Goal: Navigation & Orientation: Find specific page/section

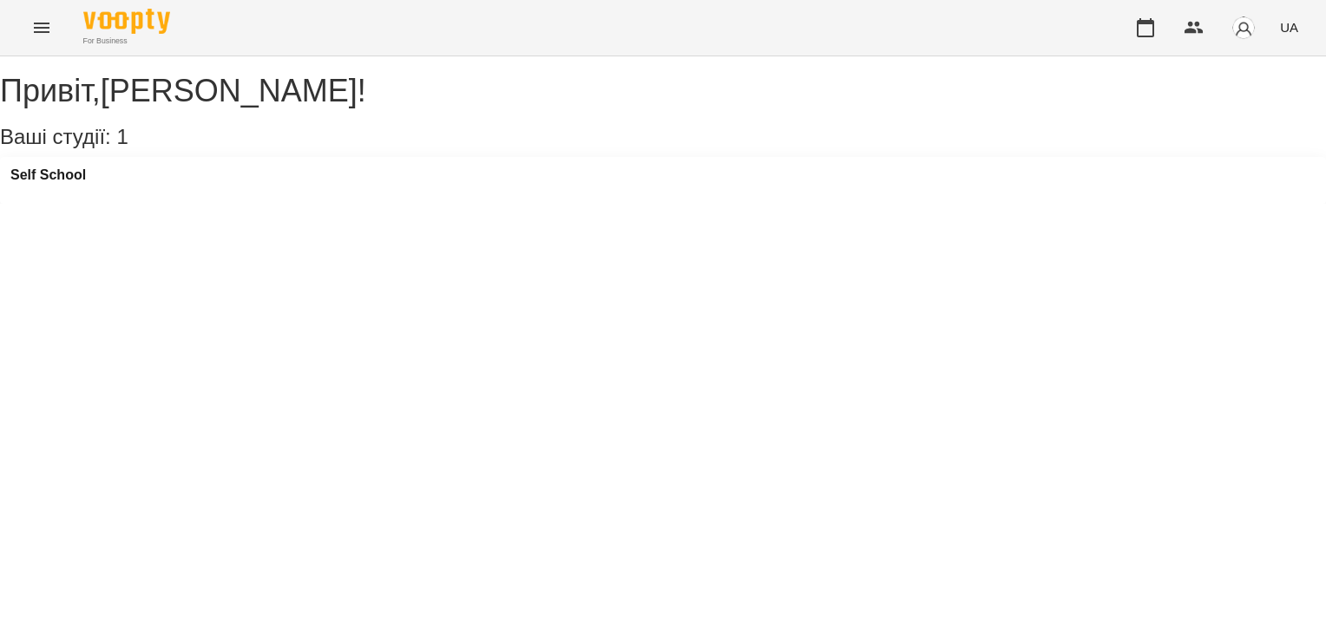
click at [1247, 32] on img "button" at bounding box center [1243, 28] width 24 height 24
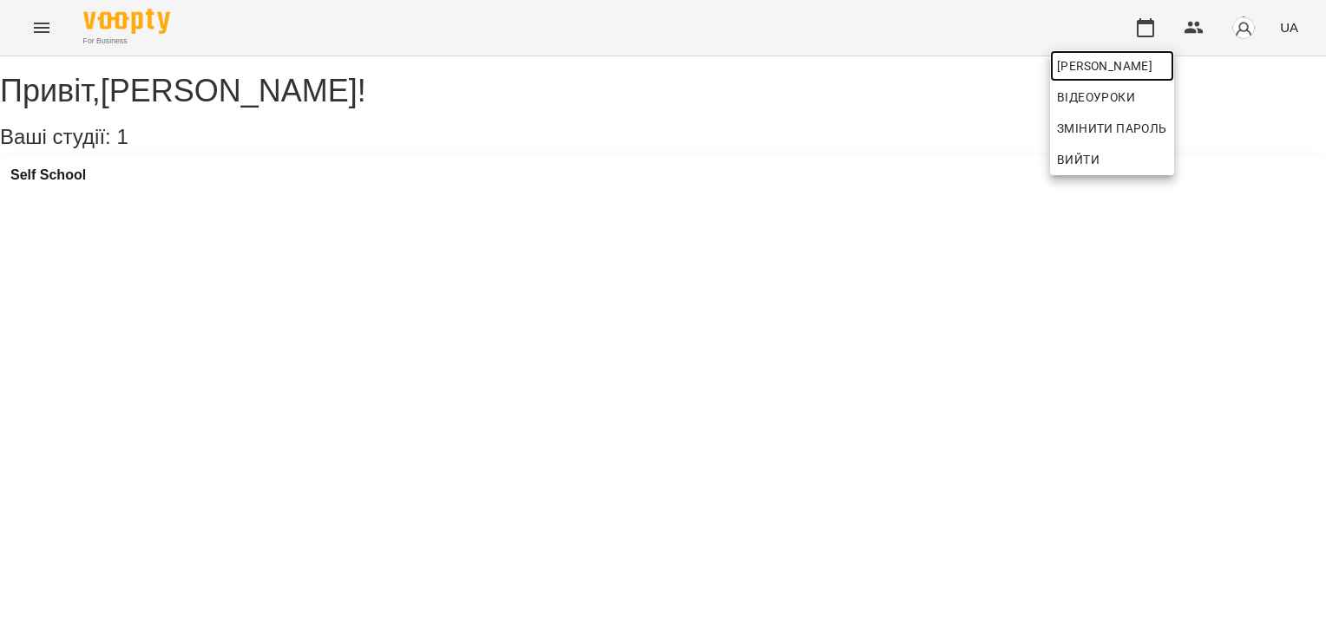
click at [1167, 60] on span "[PERSON_NAME]" at bounding box center [1112, 66] width 110 height 21
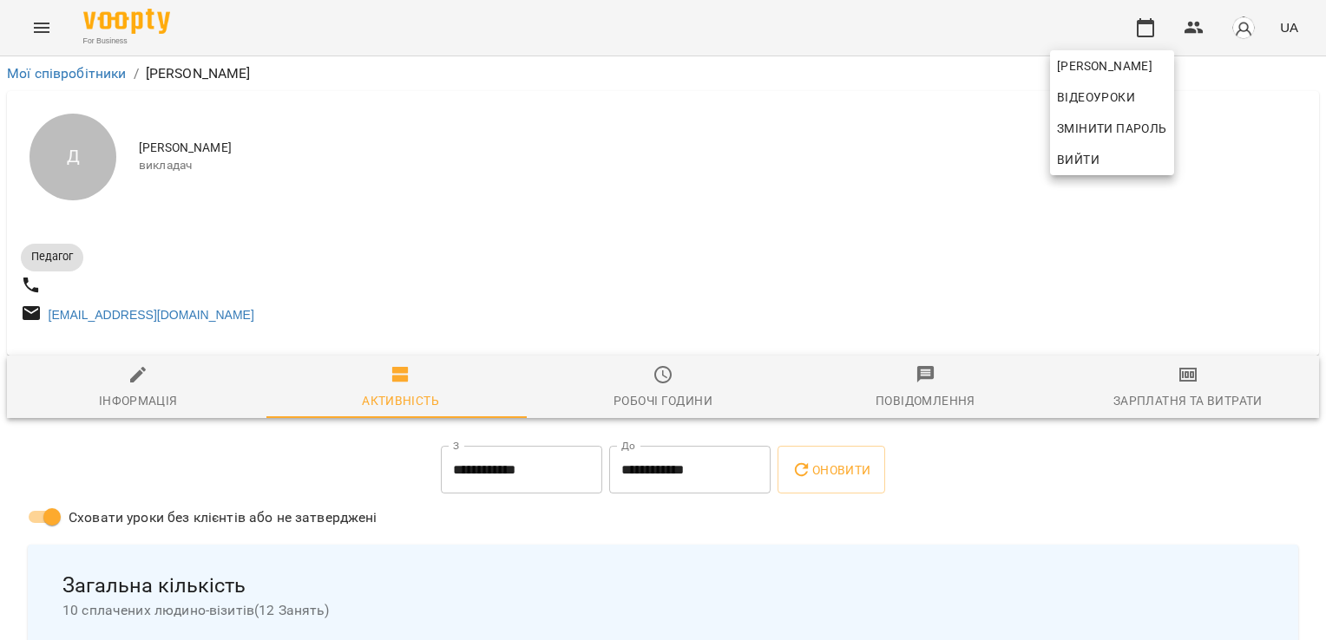
click at [747, 243] on div at bounding box center [663, 320] width 1326 height 640
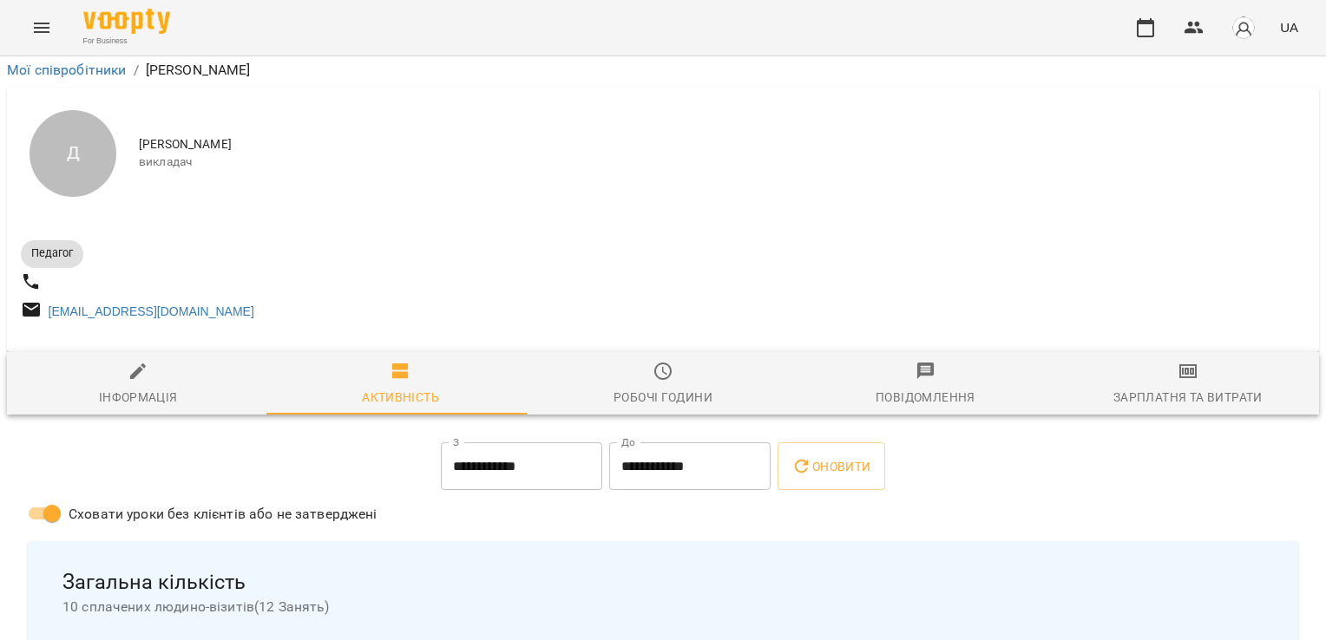
scroll to position [133, 0]
